Goal: Task Accomplishment & Management: Manage account settings

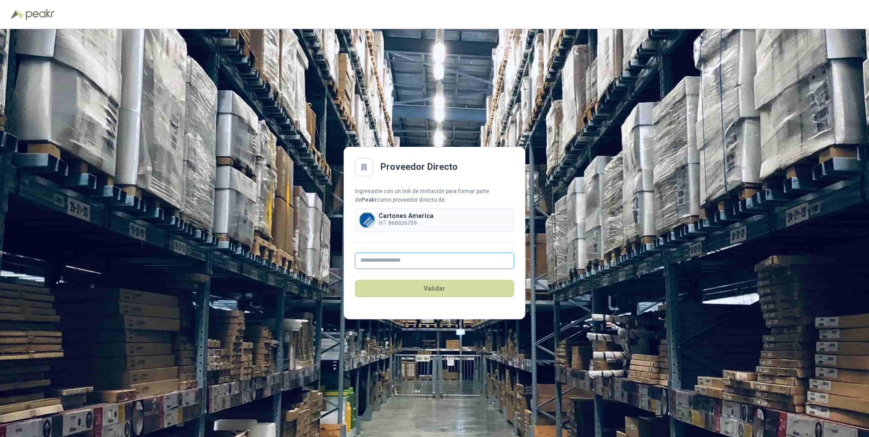
click at [386, 263] on input "text" at bounding box center [434, 261] width 159 height 16
type input "**********"
click at [431, 288] on button "Validar" at bounding box center [434, 288] width 159 height 17
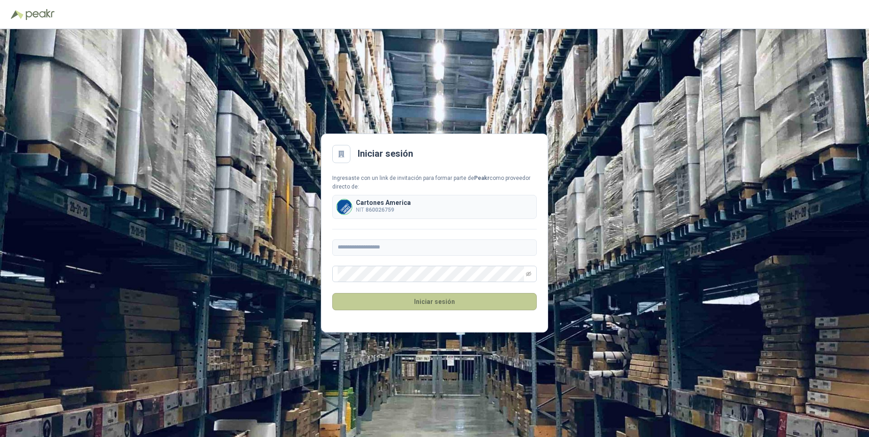
click at [441, 301] on button "Iniciar sesión" at bounding box center [434, 301] width 204 height 17
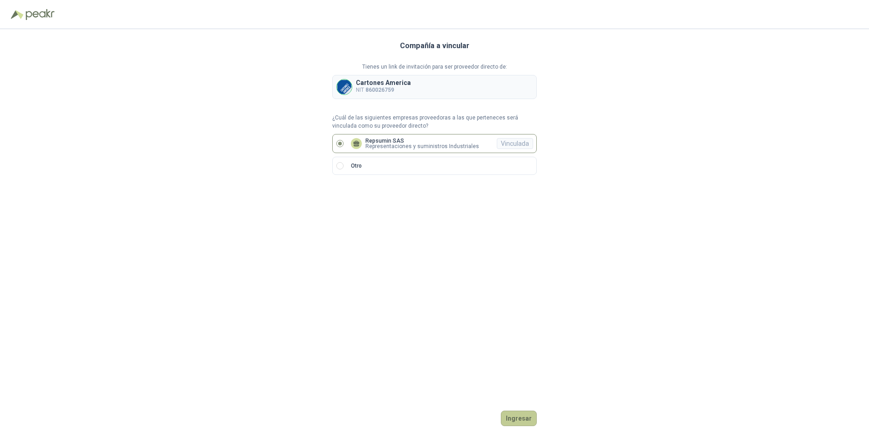
click at [513, 420] on button "Ingresar" at bounding box center [519, 418] width 36 height 15
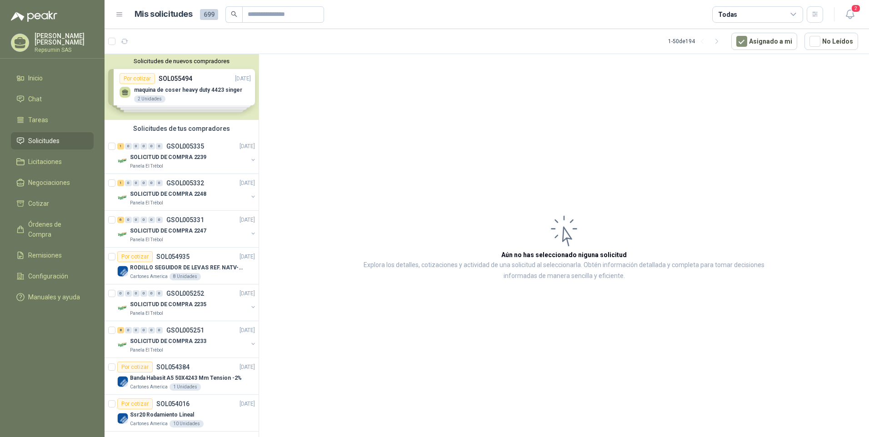
click at [142, 95] on div "Solicitudes de nuevos compradores Por cotizar SOL055494 [DATE] maquina [PERSON_…" at bounding box center [181, 87] width 154 height 66
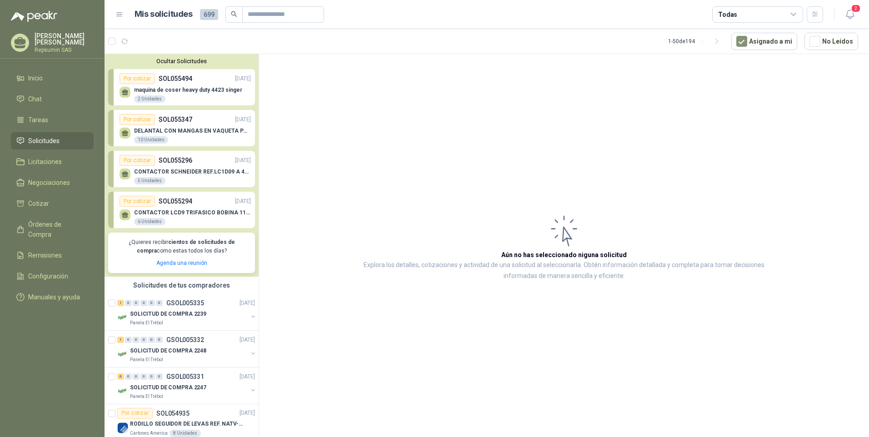
click at [476, 70] on article "Aún no has seleccionado niguna solicitud Explora los detalles, cotizaciones y a…" at bounding box center [564, 247] width 610 height 386
click at [40, 223] on span "Órdenes de Compra" at bounding box center [56, 229] width 57 height 20
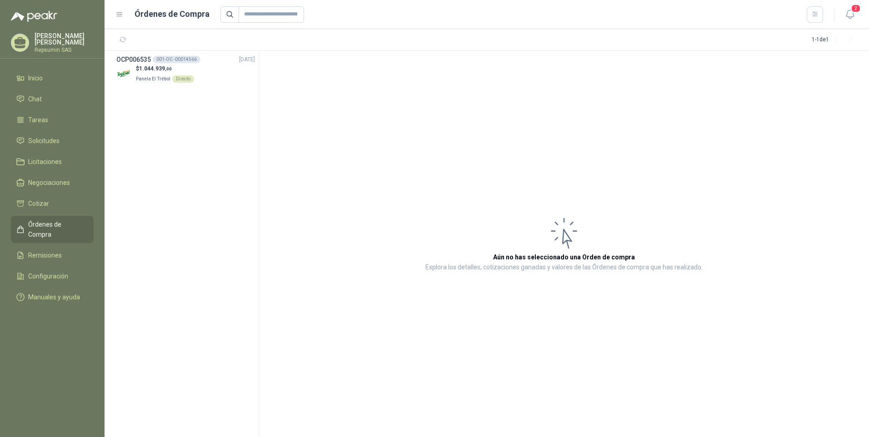
click at [55, 40] on p "[PERSON_NAME]" at bounding box center [64, 39] width 59 height 13
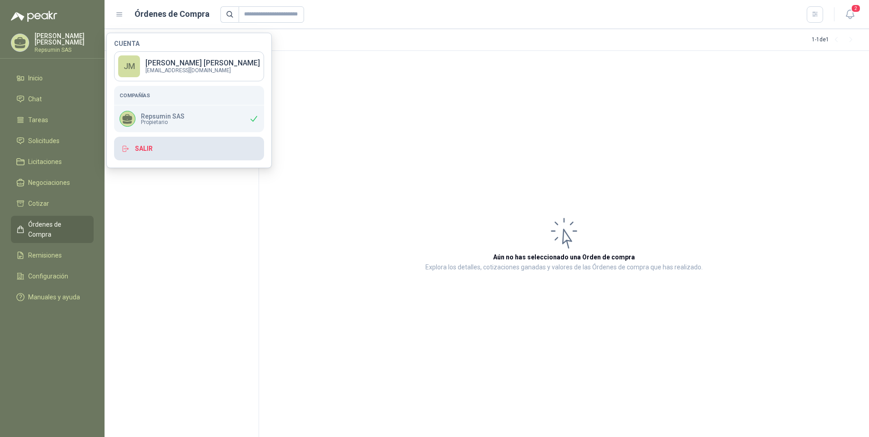
click at [132, 148] on button "Salir" at bounding box center [189, 149] width 150 height 24
